Goal: Task Accomplishment & Management: Manage account settings

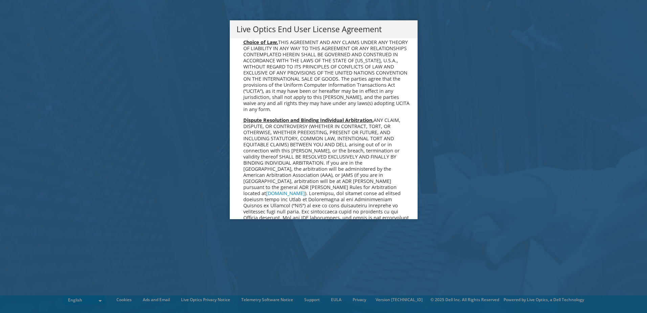
scroll to position [2561, 0]
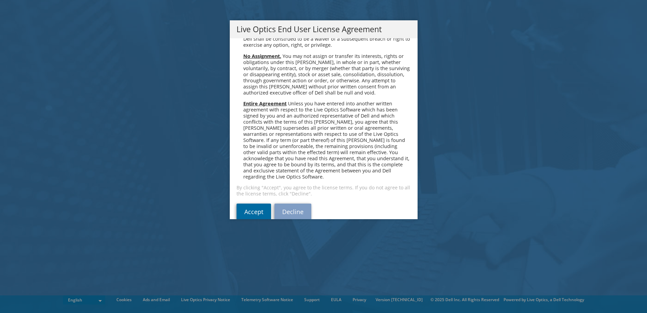
click at [243, 204] on link "Accept" at bounding box center [254, 212] width 35 height 16
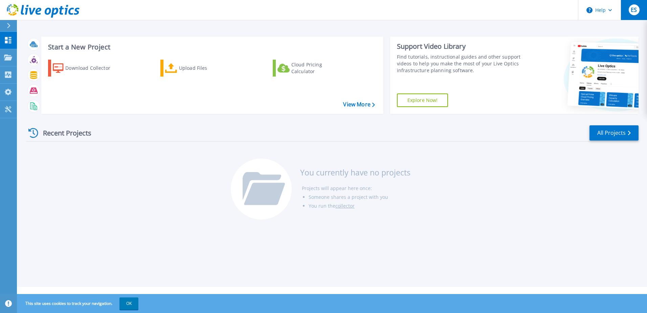
click at [642, 11] on button "ES" at bounding box center [634, 10] width 26 height 20
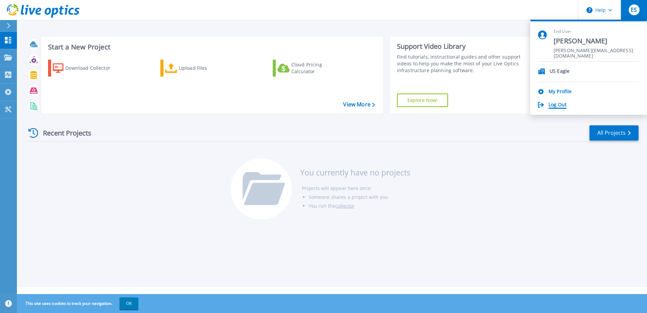
click at [565, 105] on link "Log Out" at bounding box center [558, 105] width 18 height 6
